Goal: Task Accomplishment & Management: Manage account settings

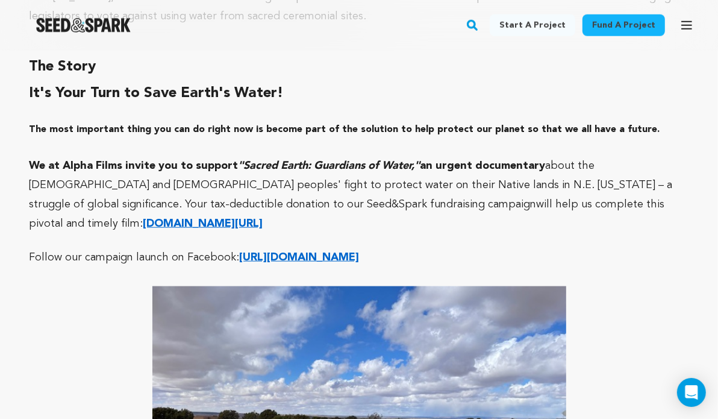
scroll to position [1002, 0]
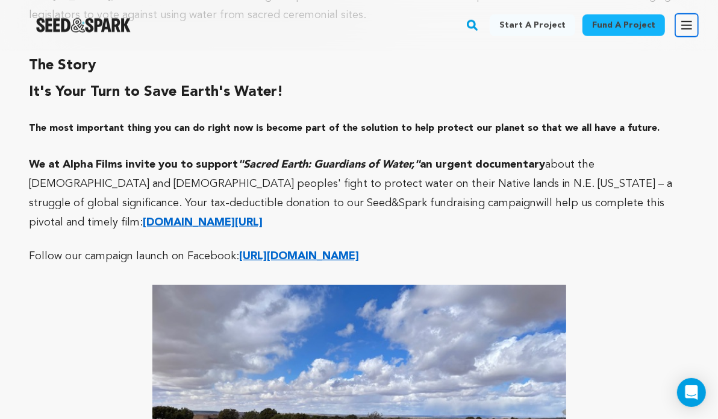
click at [687, 27] on icon "button" at bounding box center [687, 25] width 14 height 14
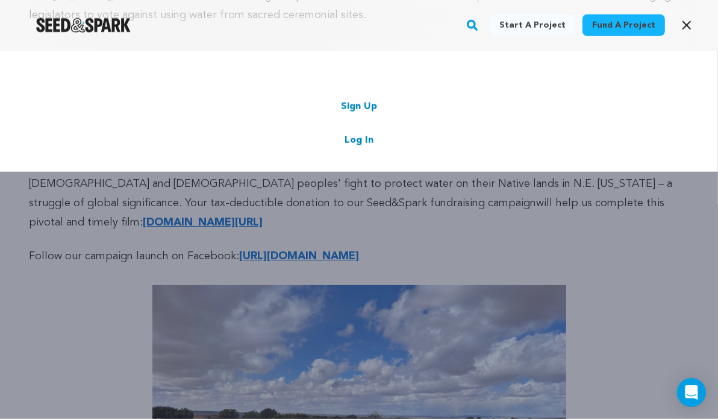
click at [361, 138] on link "Log In" at bounding box center [359, 140] width 29 height 14
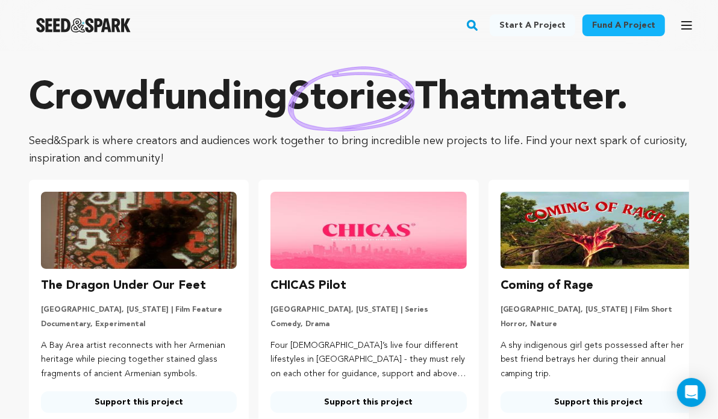
click at [636, 25] on link "Fund a project" at bounding box center [624, 25] width 83 height 22
click at [686, 28] on icon "button" at bounding box center [687, 25] width 10 height 7
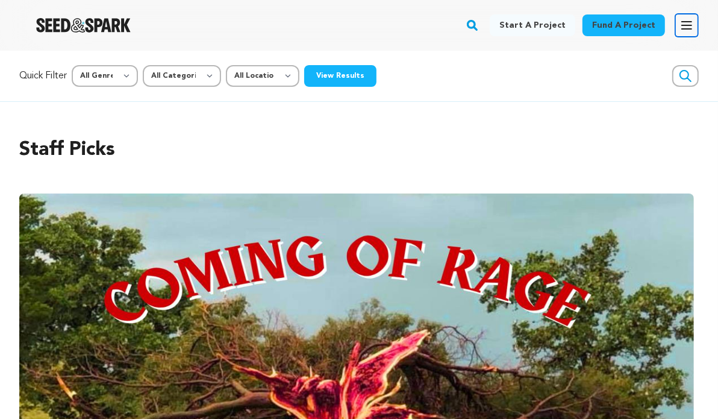
click at [686, 28] on icon "button" at bounding box center [687, 25] width 10 height 7
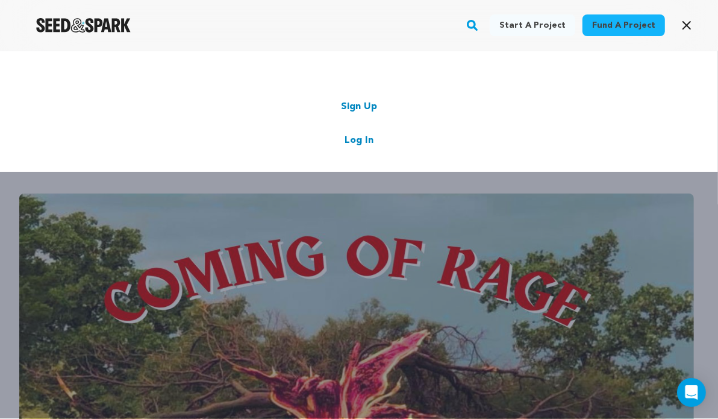
click at [359, 140] on link "Log In" at bounding box center [359, 140] width 29 height 14
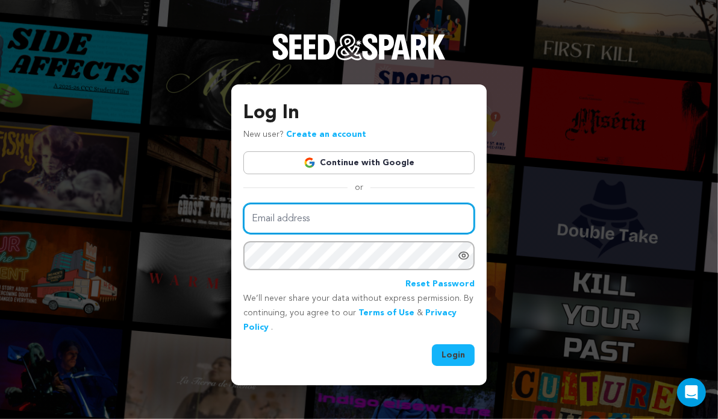
type input "[EMAIL_ADDRESS][DOMAIN_NAME]"
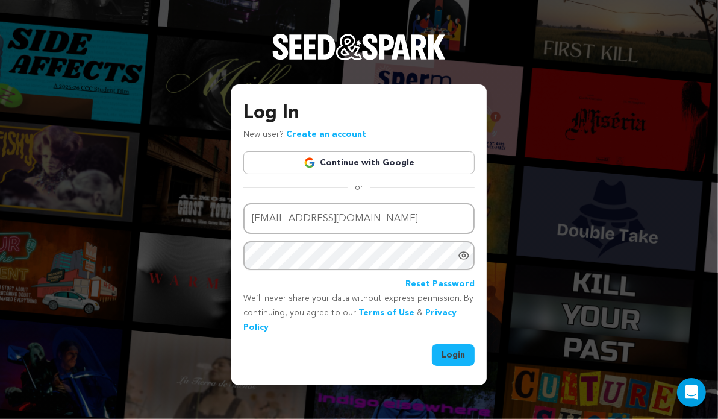
click at [451, 360] on button "Login" at bounding box center [453, 355] width 43 height 22
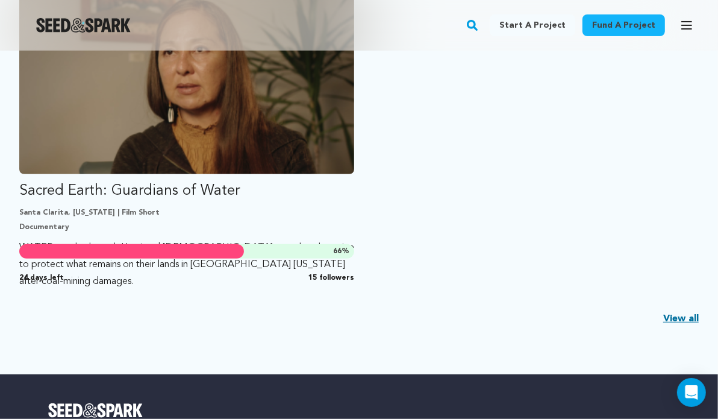
scroll to position [377, 0]
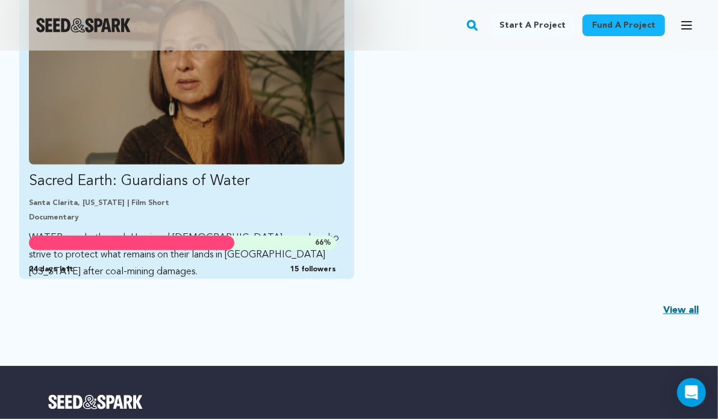
click at [113, 236] on div "Fund Sacred Earth: Guardians of Water" at bounding box center [131, 243] width 205 height 14
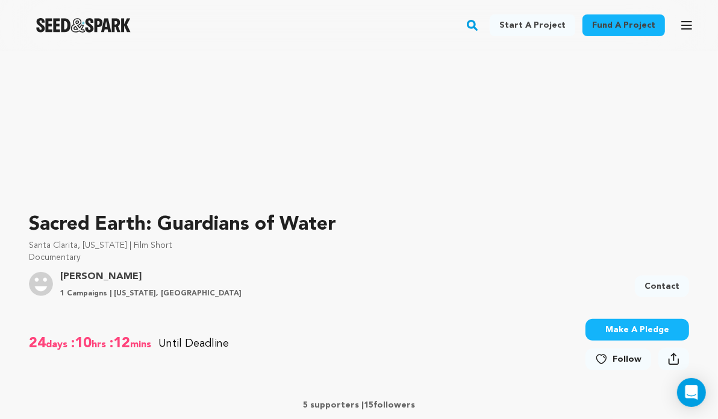
scroll to position [207, 0]
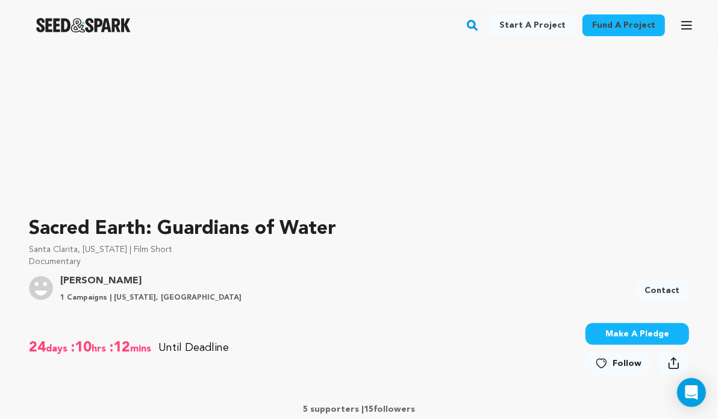
click at [327, 410] on p "5 supporters | 15 followers" at bounding box center [359, 409] width 660 height 12
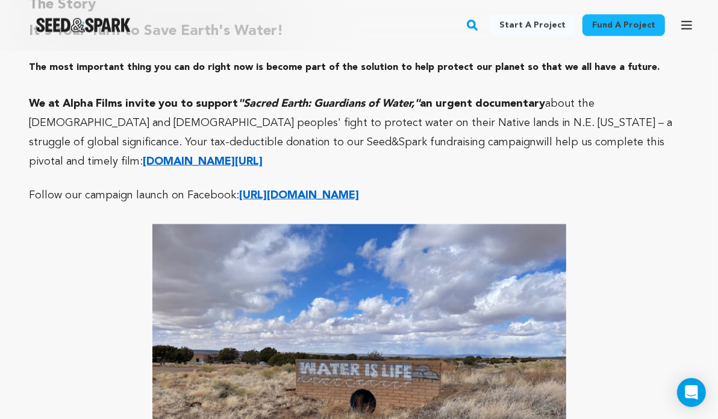
scroll to position [912, 0]
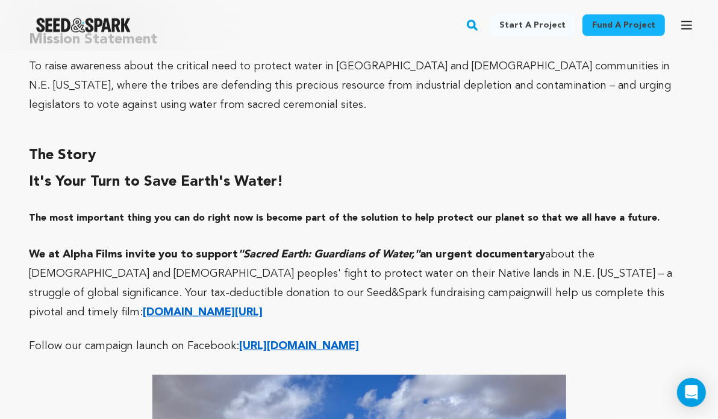
click at [480, 22] on rect "button" at bounding box center [472, 25] width 14 height 14
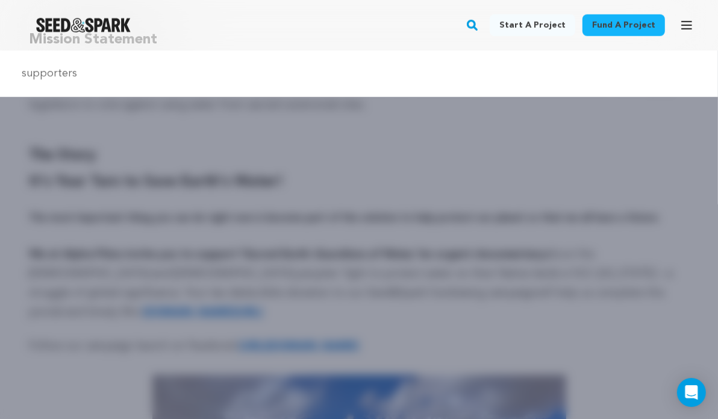
type input "supporters"
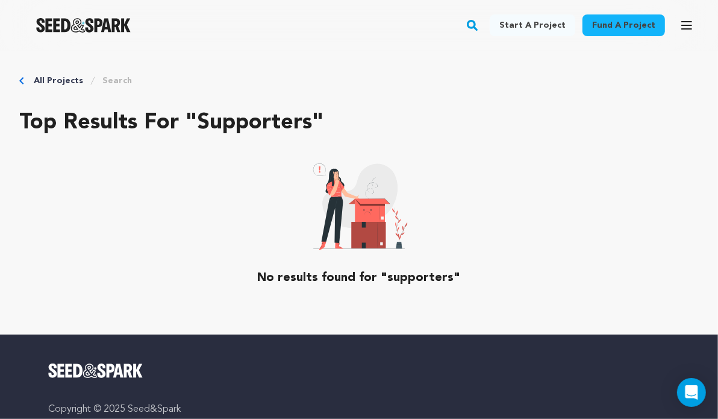
click at [23, 81] on icon "Breadcrumb" at bounding box center [21, 80] width 5 height 7
click at [22, 81] on icon "Breadcrumb" at bounding box center [21, 80] width 5 height 7
click at [21, 75] on div "All Projects Search" at bounding box center [359, 81] width 680 height 12
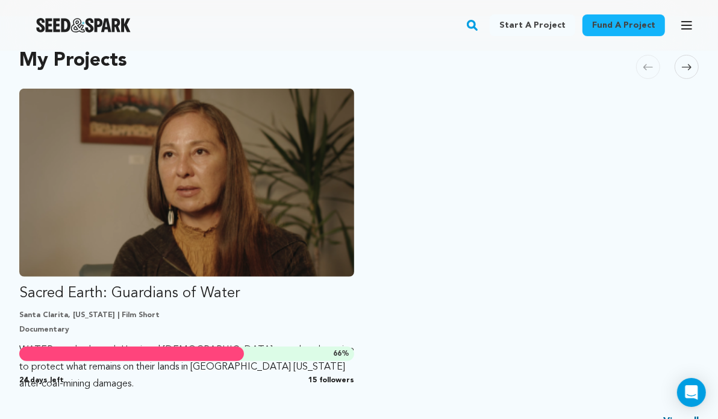
scroll to position [274, 0]
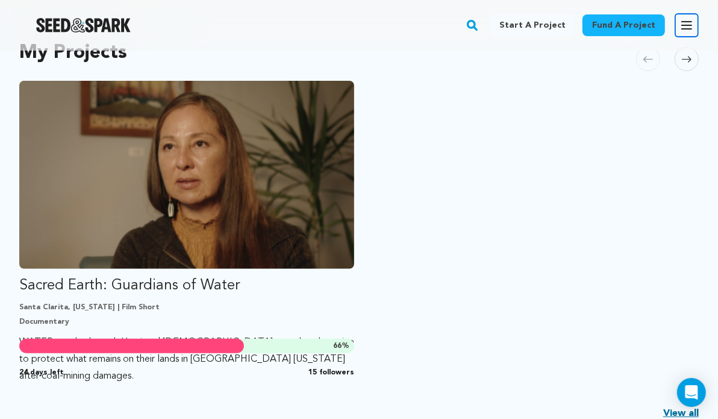
click at [686, 29] on icon "button" at bounding box center [687, 25] width 10 height 7
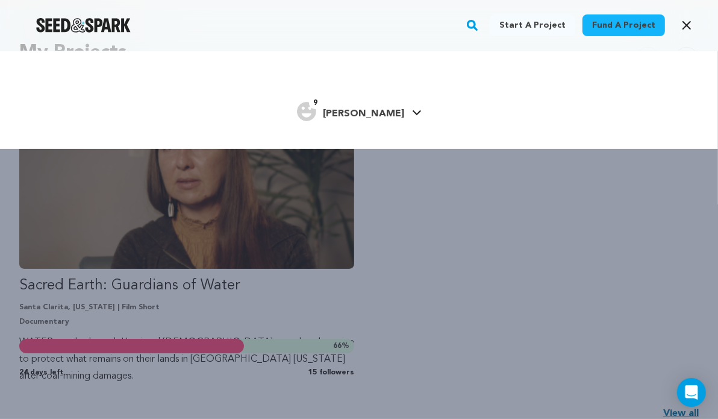
click at [359, 107] on h4 "[PERSON_NAME]" at bounding box center [364, 114] width 81 height 14
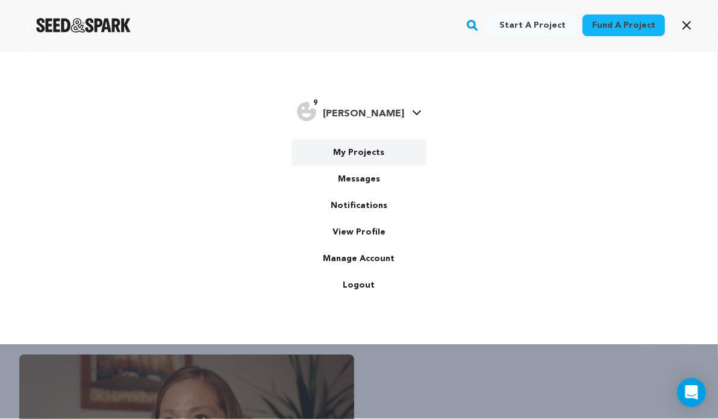
click at [359, 147] on link "My Projects" at bounding box center [359, 152] width 135 height 27
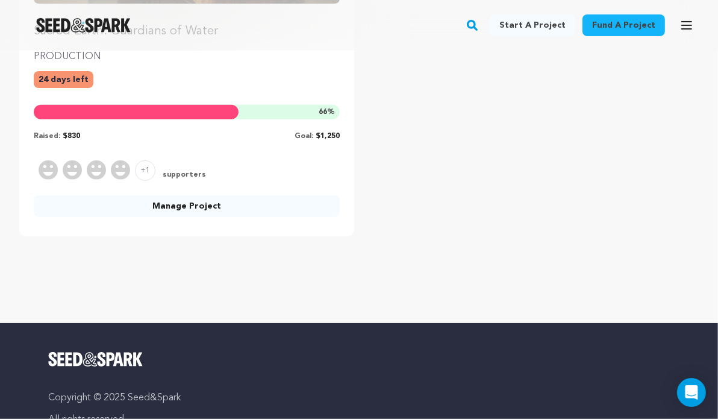
scroll to position [359, 0]
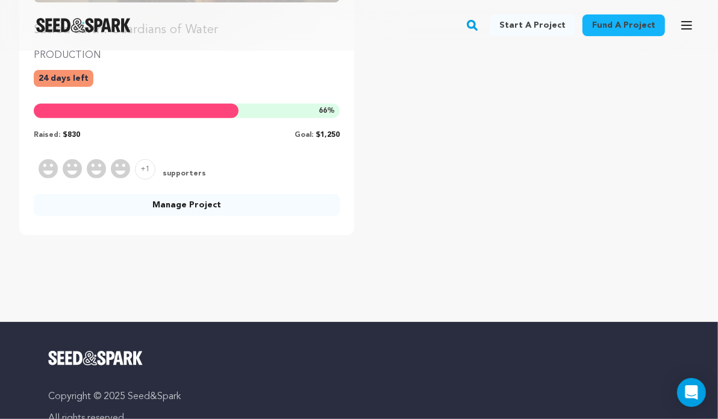
click at [237, 204] on link "Manage Project" at bounding box center [187, 205] width 306 height 22
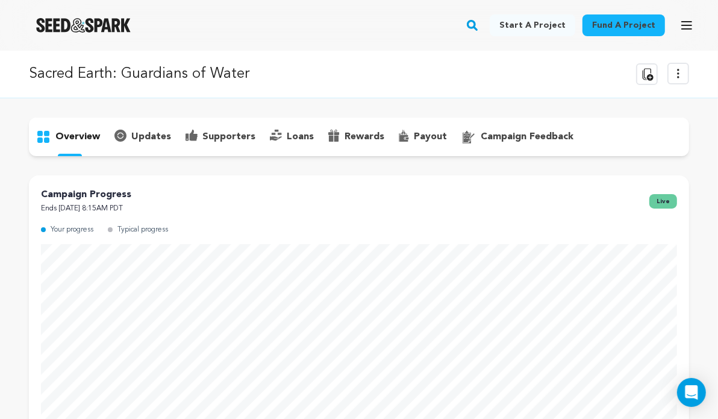
click at [234, 137] on p "supporters" at bounding box center [228, 137] width 53 height 14
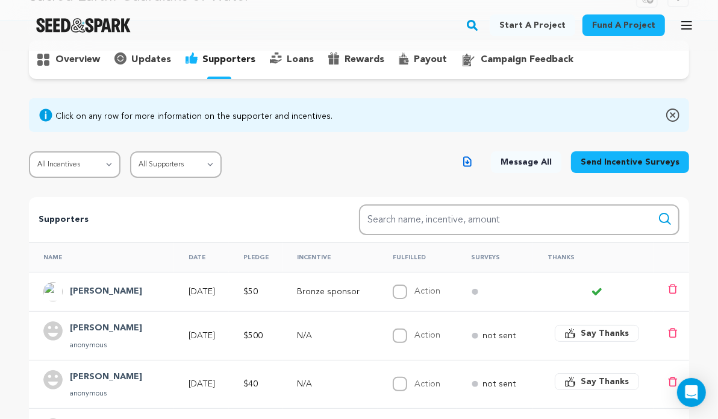
scroll to position [75, 0]
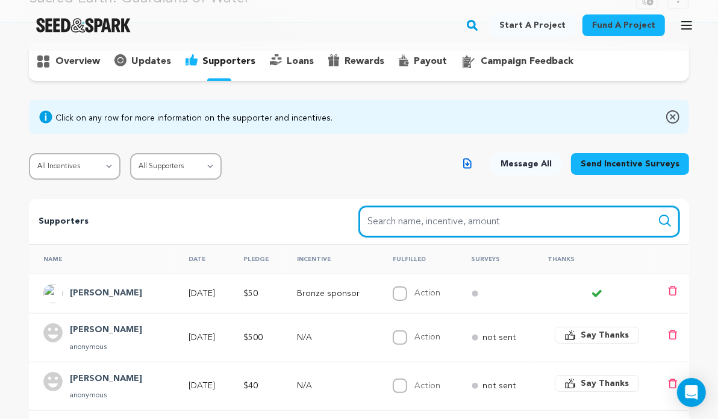
click at [371, 227] on input "Search name, item" at bounding box center [519, 221] width 321 height 31
type input "[PERSON_NAME]"
click at [658, 213] on button "Search" at bounding box center [665, 220] width 14 height 14
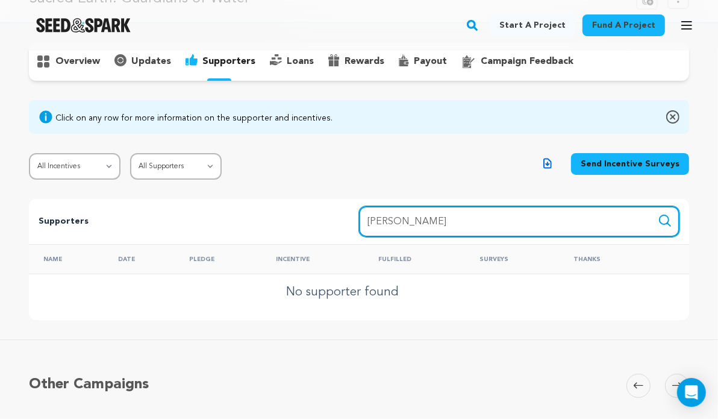
drag, startPoint x: 448, startPoint y: 217, endPoint x: 345, endPoint y: 216, distance: 103.0
click at [345, 216] on div "Supporters Search Search name, incentive, amount [PERSON_NAME]" at bounding box center [359, 221] width 660 height 45
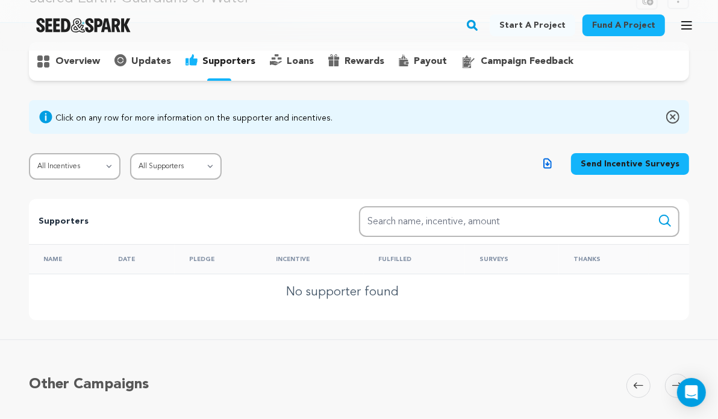
click at [325, 164] on div "All Incentives Rose sponsor Bronze sponsor Silver sponsor Gold sponsor All Supp…" at bounding box center [359, 166] width 660 height 27
